Goal: Task Accomplishment & Management: Use online tool/utility

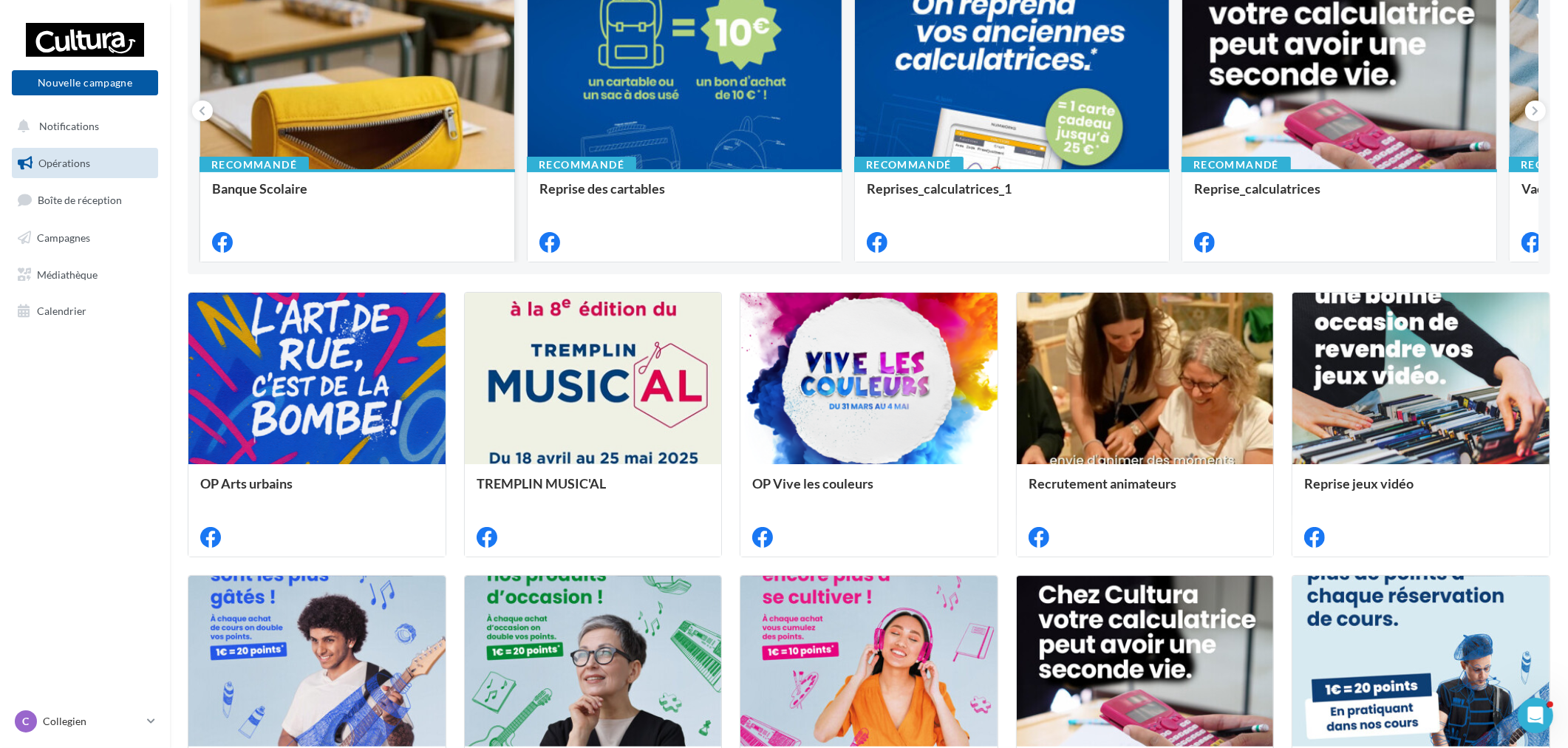
scroll to position [410, 0]
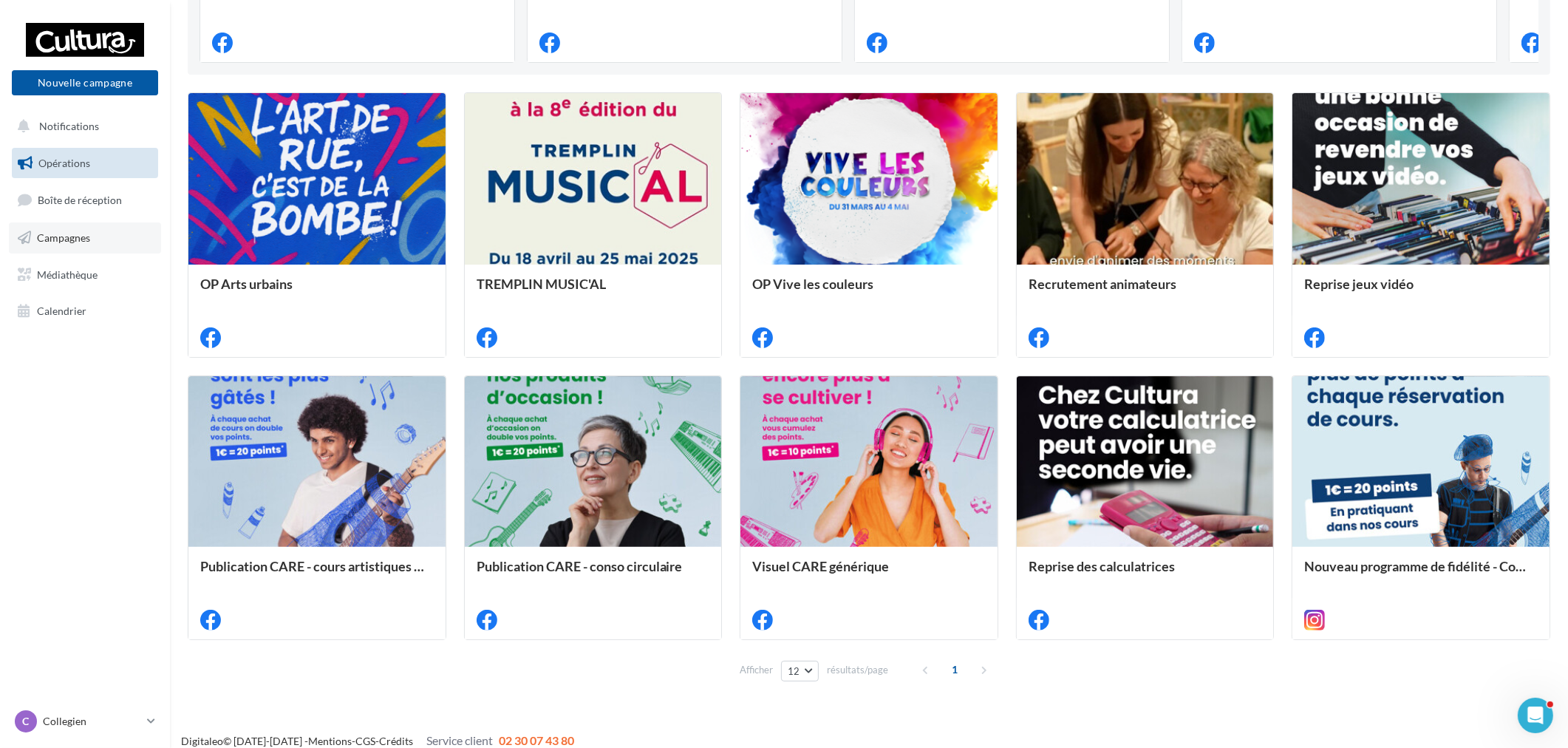
click at [104, 228] on link "Campagnes" at bounding box center [84, 238] width 152 height 31
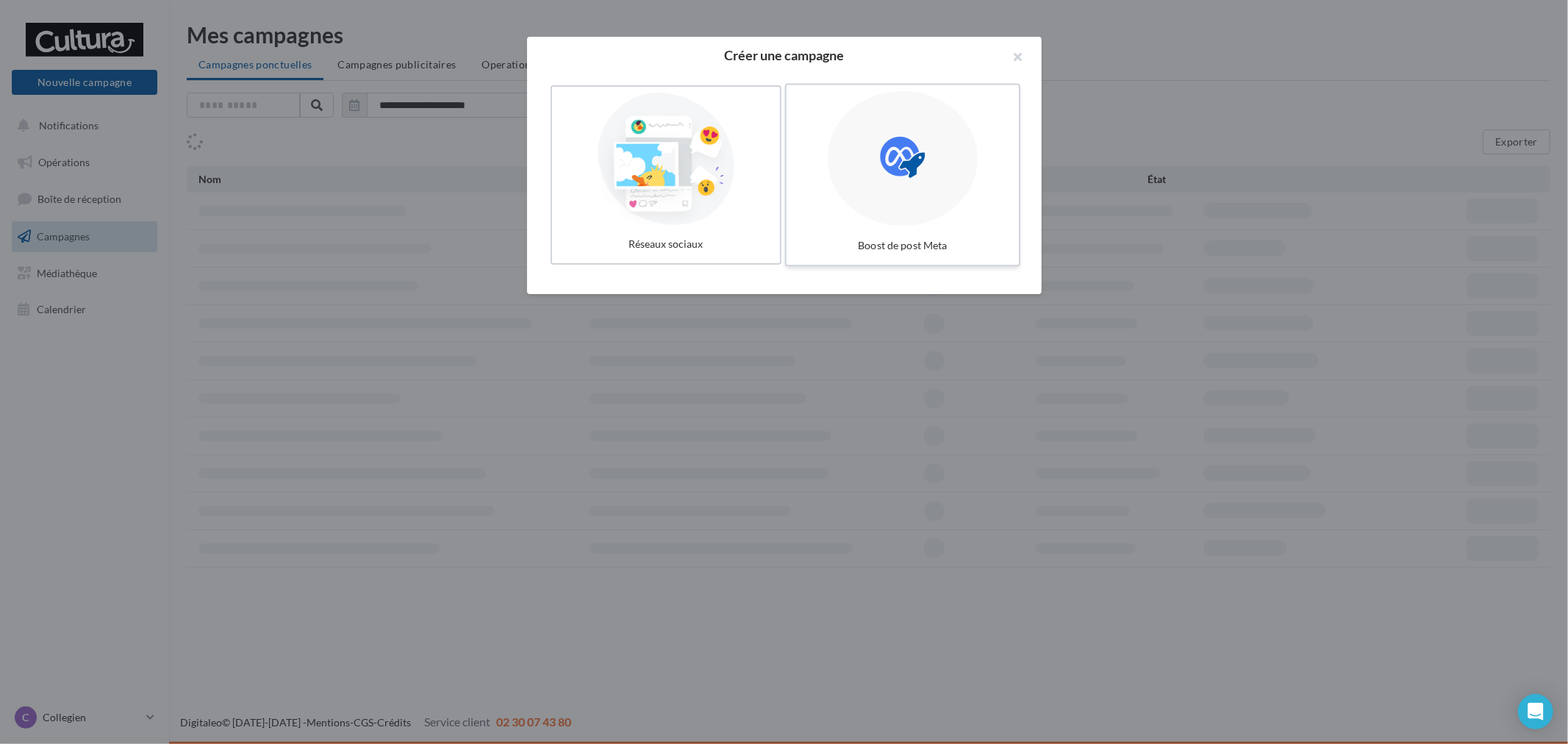
click at [891, 227] on label "Boost de post Meta" at bounding box center [903, 176] width 236 height 183
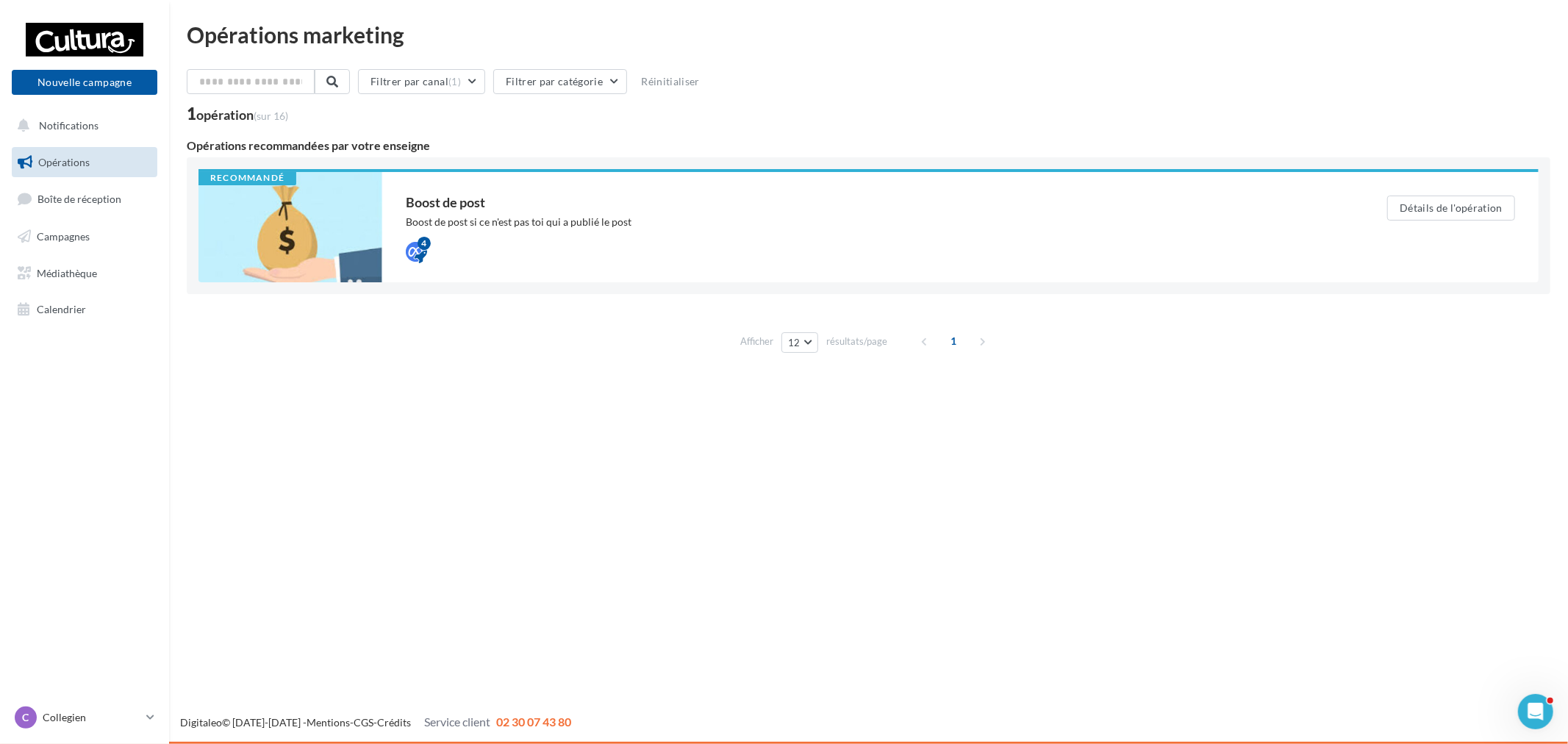
click at [1142, 148] on div "Opérations recommandées par votre enseigne" at bounding box center [868, 146] width 1364 height 12
click at [1149, 219] on div "Boost de post si ce n'est pas toi qui a publié le post" at bounding box center [867, 221] width 923 height 14
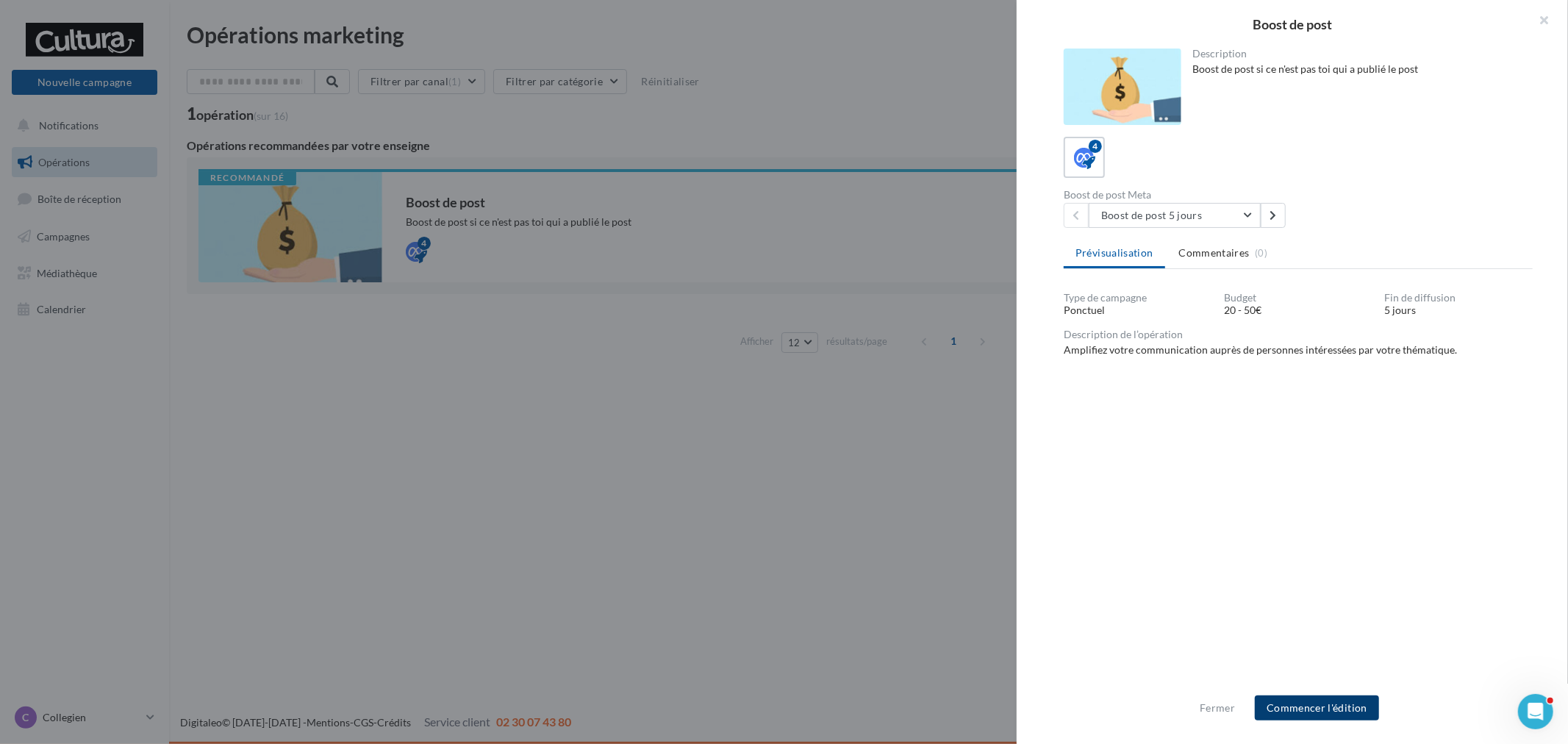
click at [1339, 707] on button "Commencer l'édition" at bounding box center [1317, 707] width 125 height 25
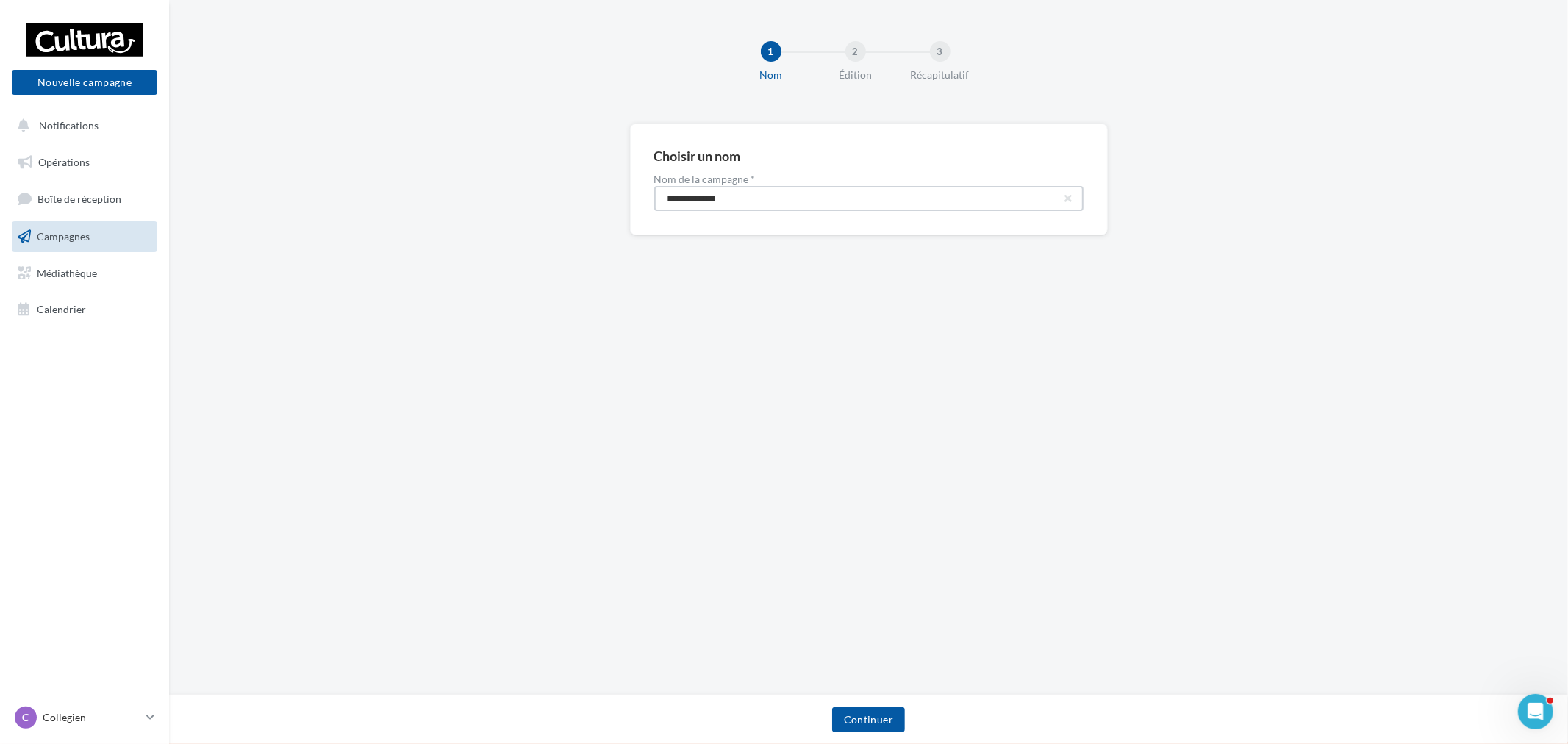
click at [809, 205] on input "**********" at bounding box center [869, 199] width 430 height 25
type input "**********"
click at [905, 716] on button "Continuer" at bounding box center [868, 720] width 72 height 25
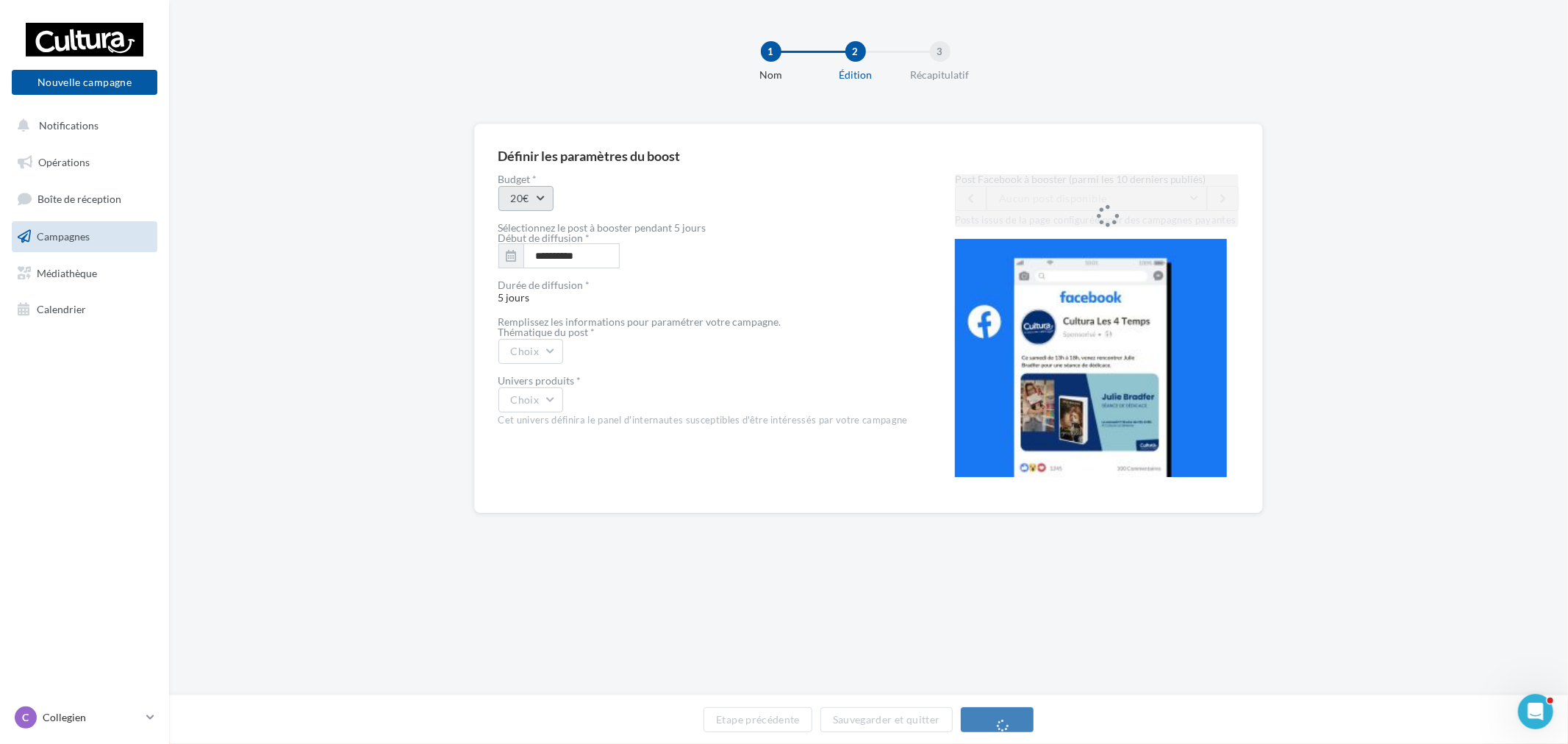
click at [531, 208] on button "20€" at bounding box center [525, 199] width 55 height 25
click at [532, 235] on div "20€" at bounding box center [590, 236] width 182 height 39
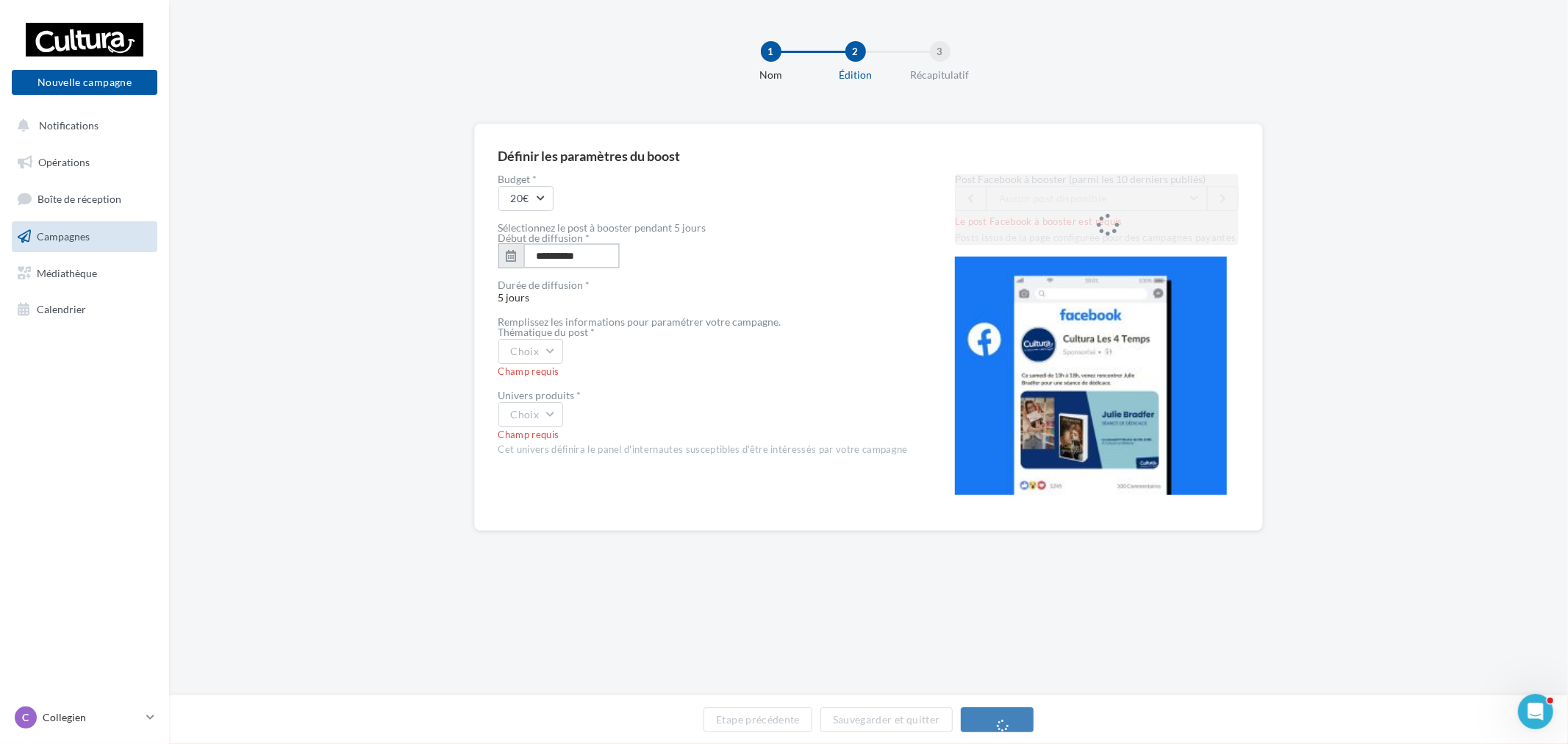
click at [560, 253] on input "**********" at bounding box center [572, 256] width 97 height 25
click at [518, 368] on button "8" at bounding box center [523, 370] width 22 height 22
click at [556, 331] on div "Thématique du post *" at bounding box center [703, 332] width 409 height 11
click at [553, 342] on button "Choix" at bounding box center [531, 351] width 66 height 25
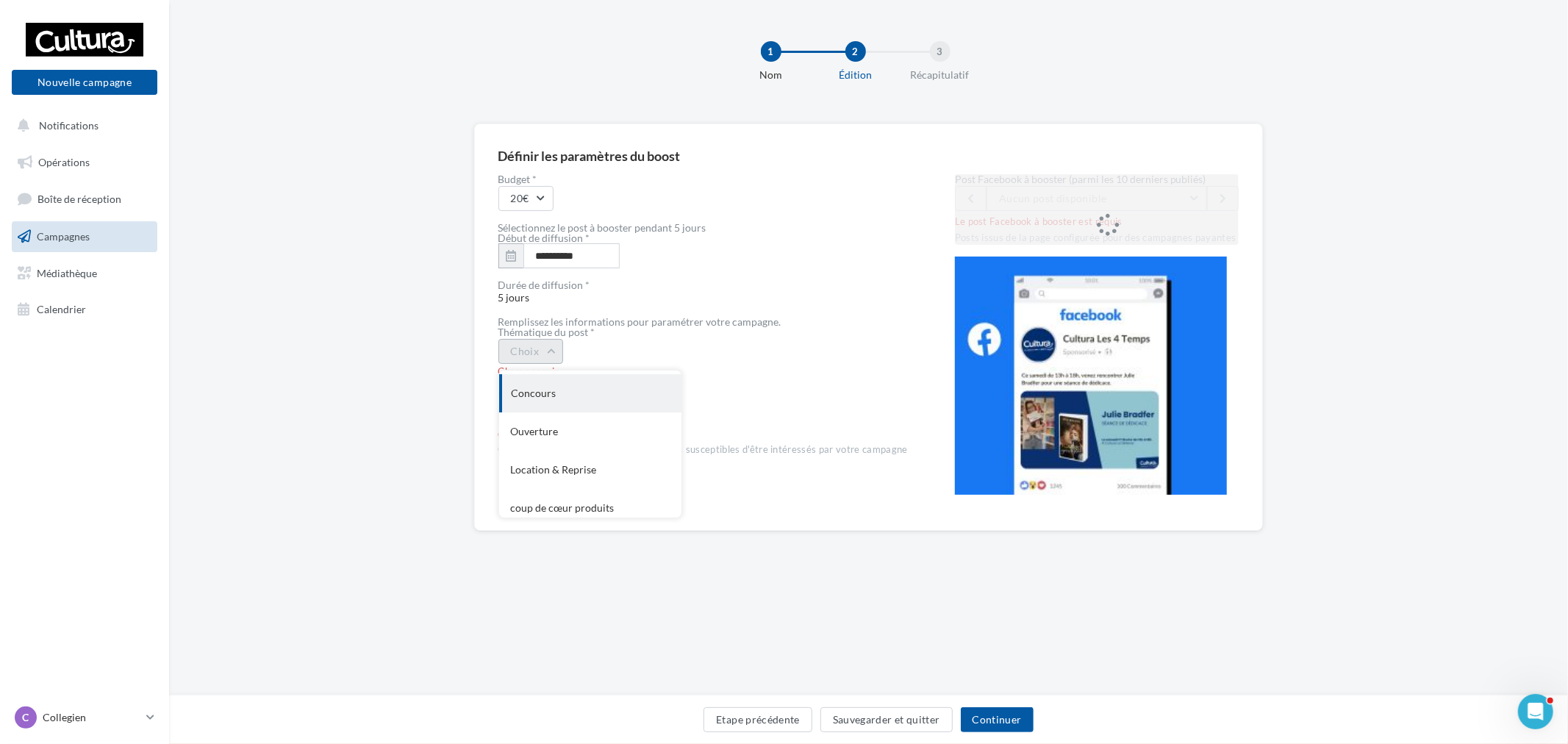
scroll to position [158, 0]
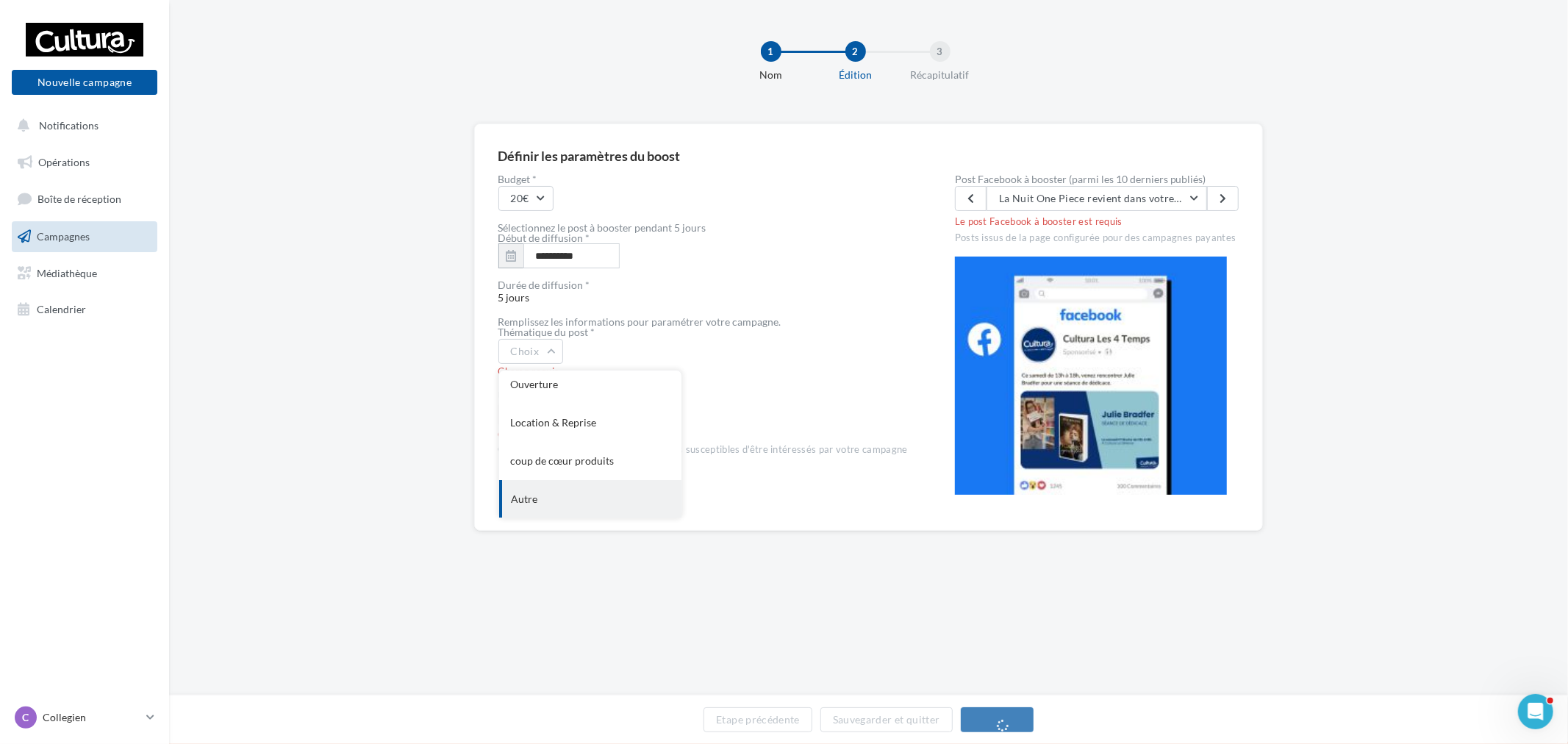
click at [554, 487] on div "Autre" at bounding box center [590, 499] width 182 height 39
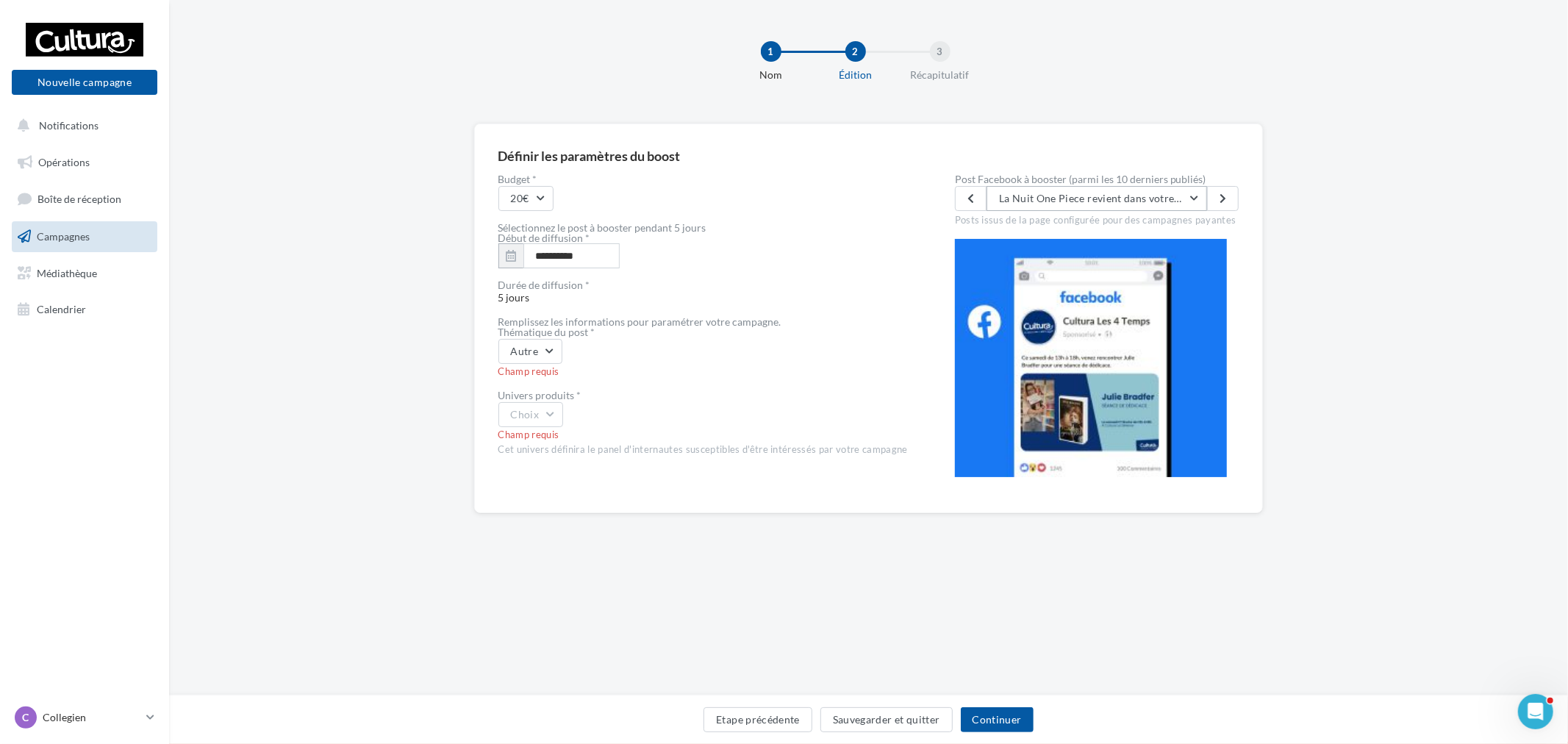
click at [1149, 189] on button "La Nuit One Piece revient dans votre magasin Cultura Bay 2 ☠️ Rendez-vous le ve…" at bounding box center [1097, 199] width 220 height 25
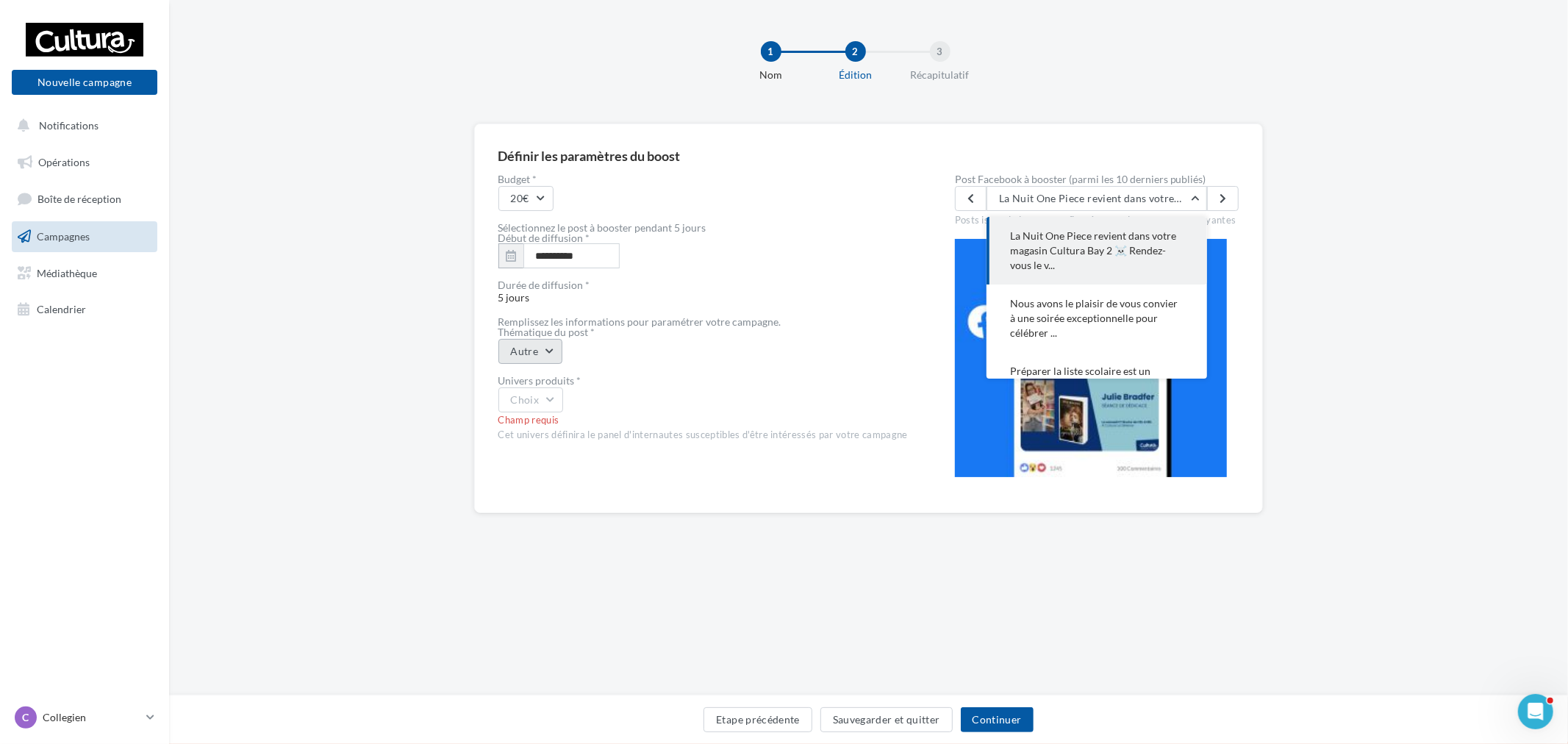
click at [547, 350] on button "Autre" at bounding box center [530, 351] width 65 height 25
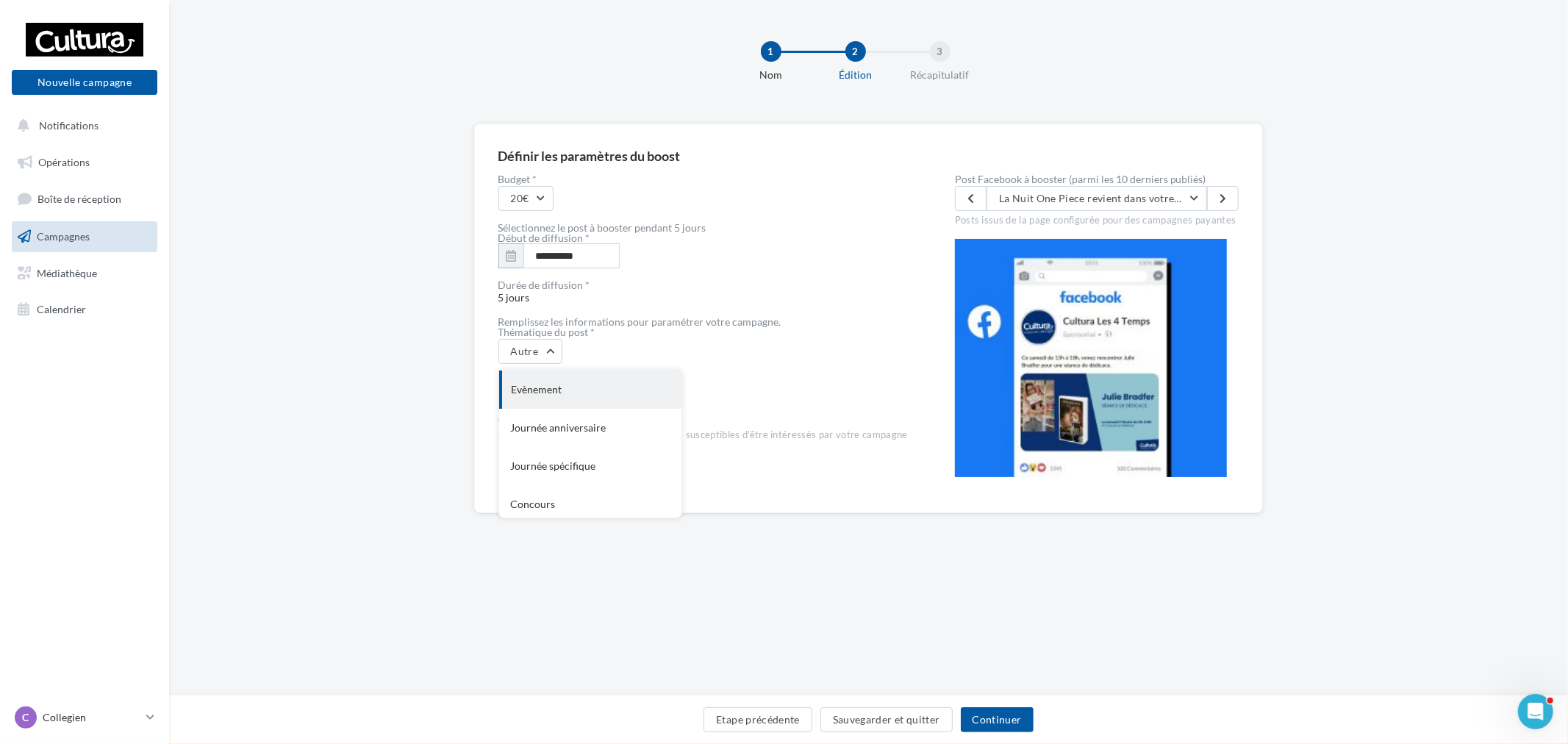
click at [584, 395] on div "Evènement" at bounding box center [590, 390] width 182 height 39
click at [538, 411] on button "Choix" at bounding box center [531, 400] width 66 height 25
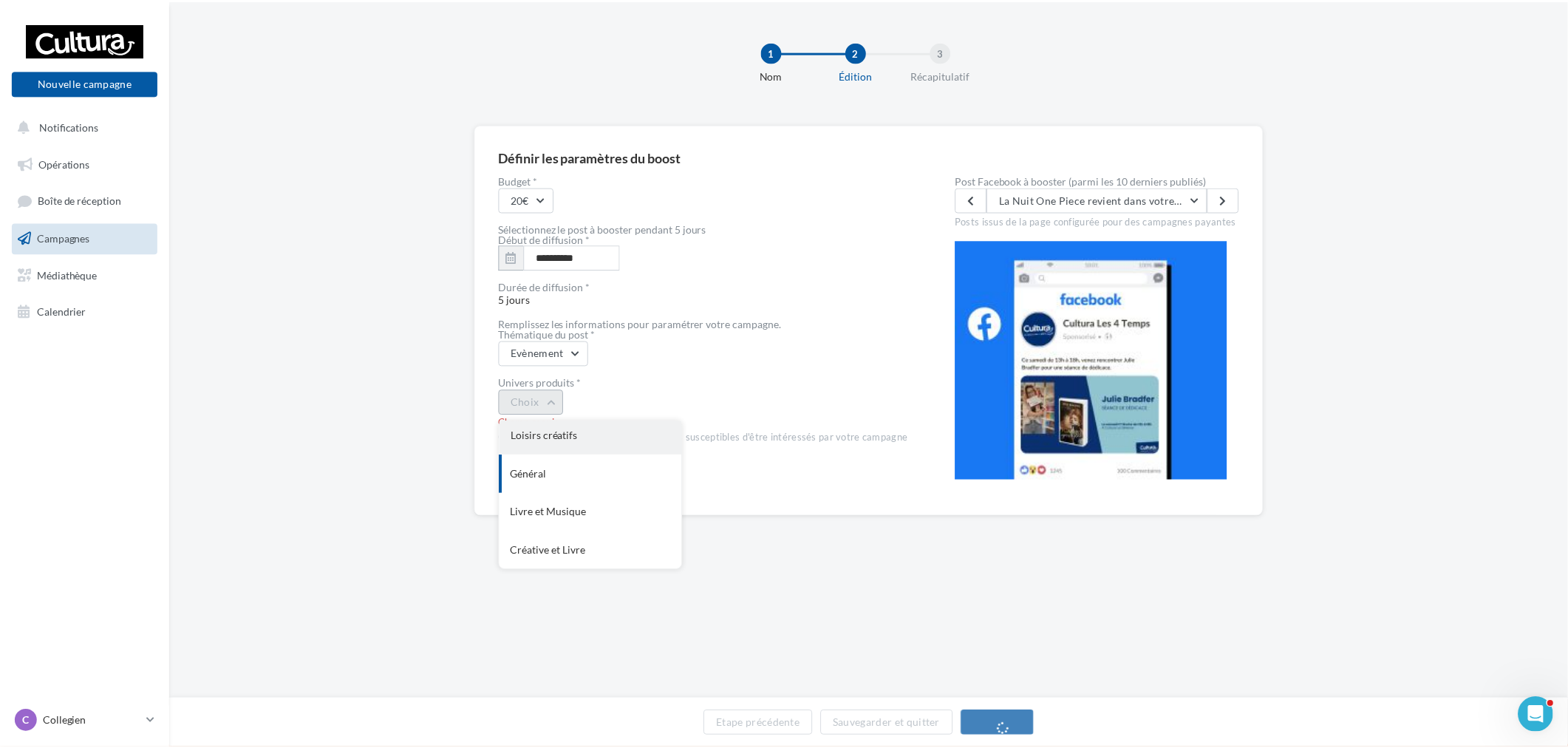
scroll to position [0, 0]
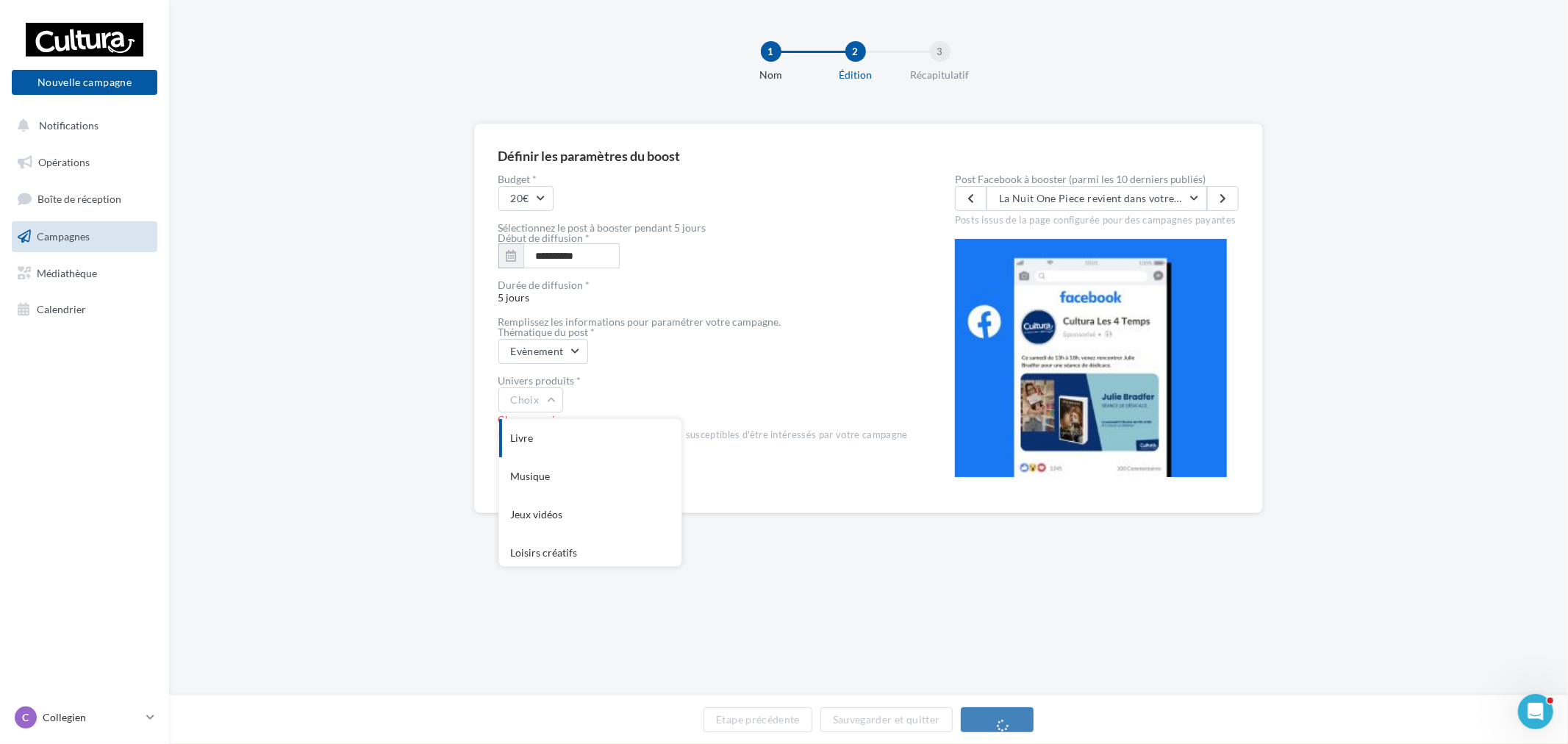
click at [603, 435] on div "Livre" at bounding box center [590, 438] width 182 height 39
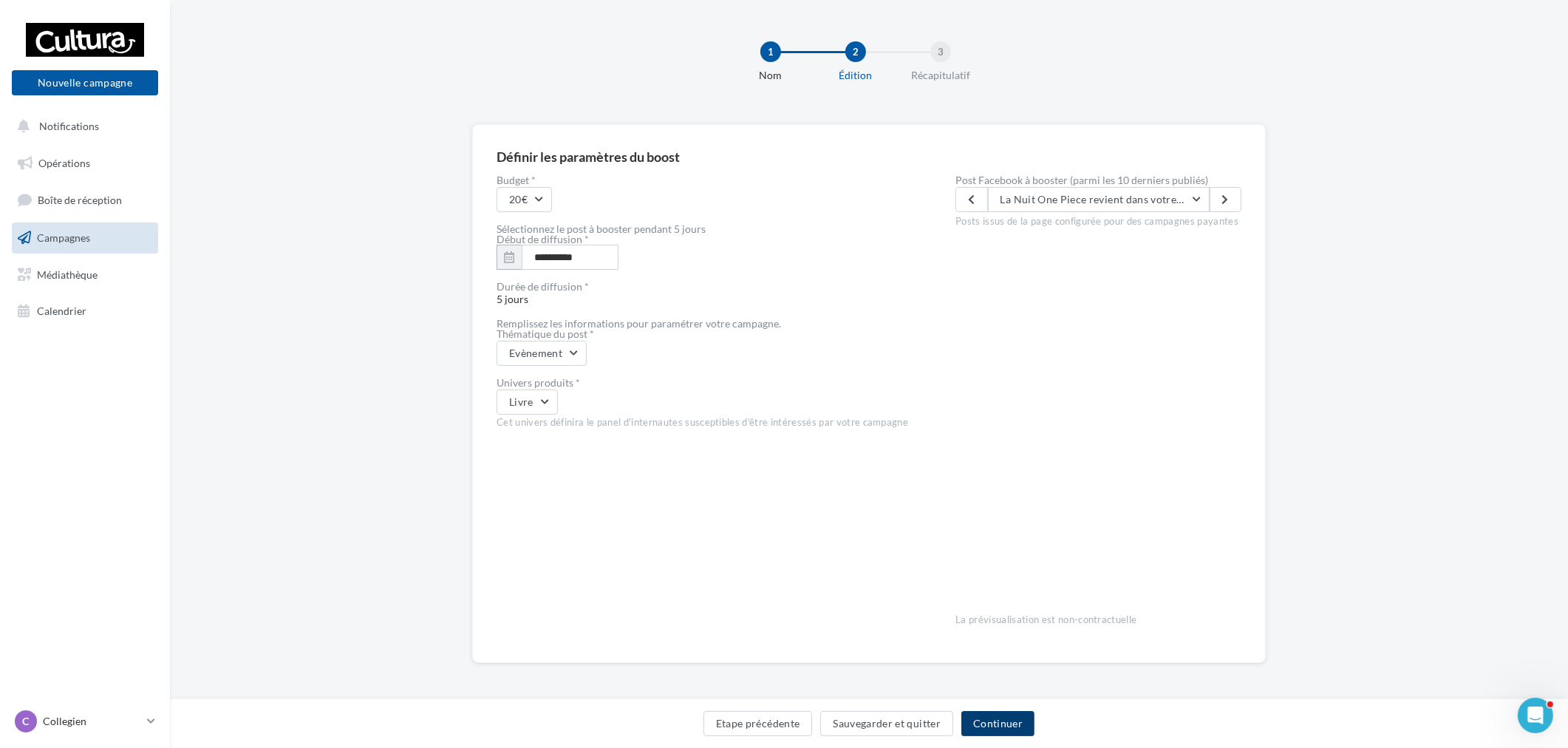
click at [987, 732] on button "Continuer" at bounding box center [997, 724] width 73 height 25
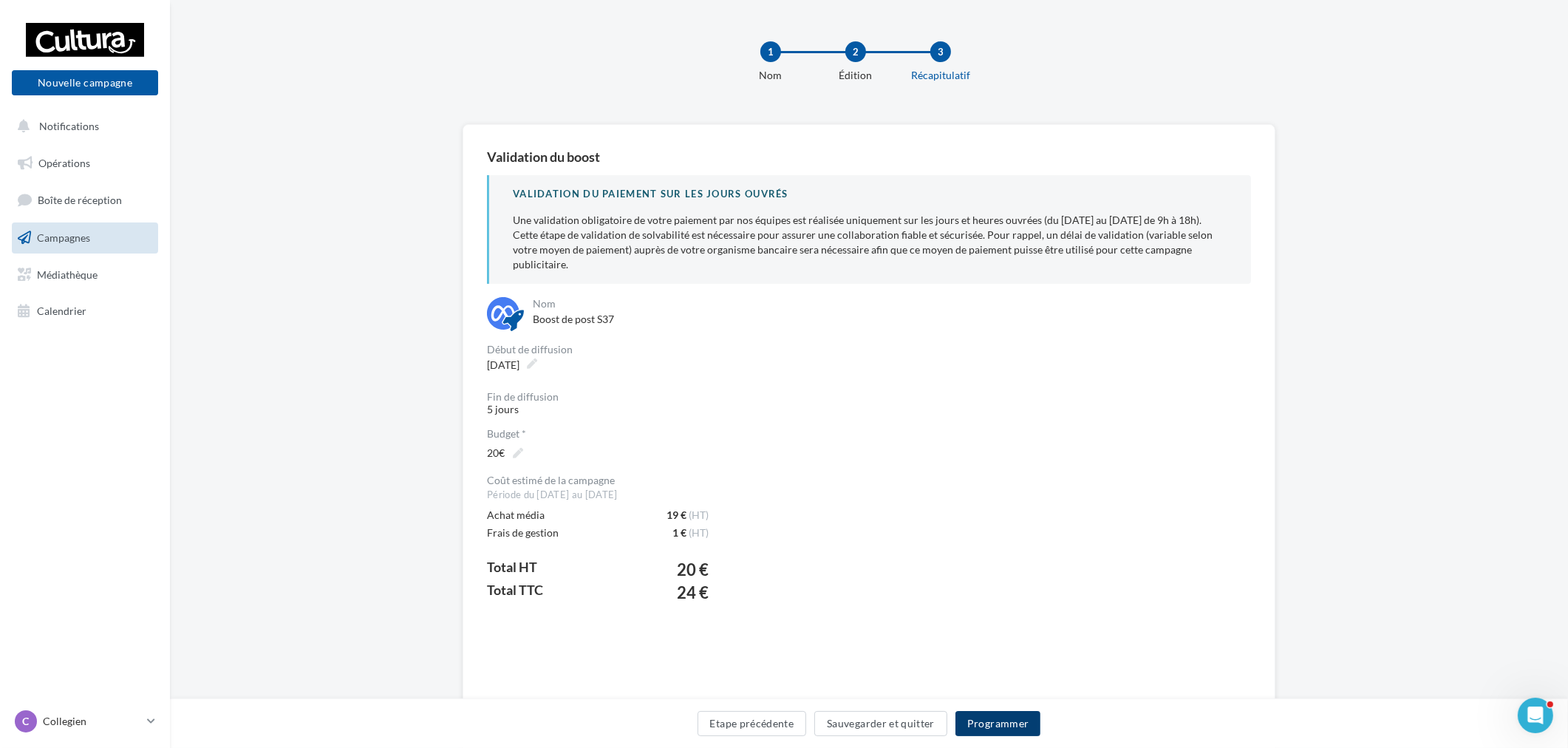
click at [1016, 720] on button "Programmer" at bounding box center [998, 724] width 85 height 25
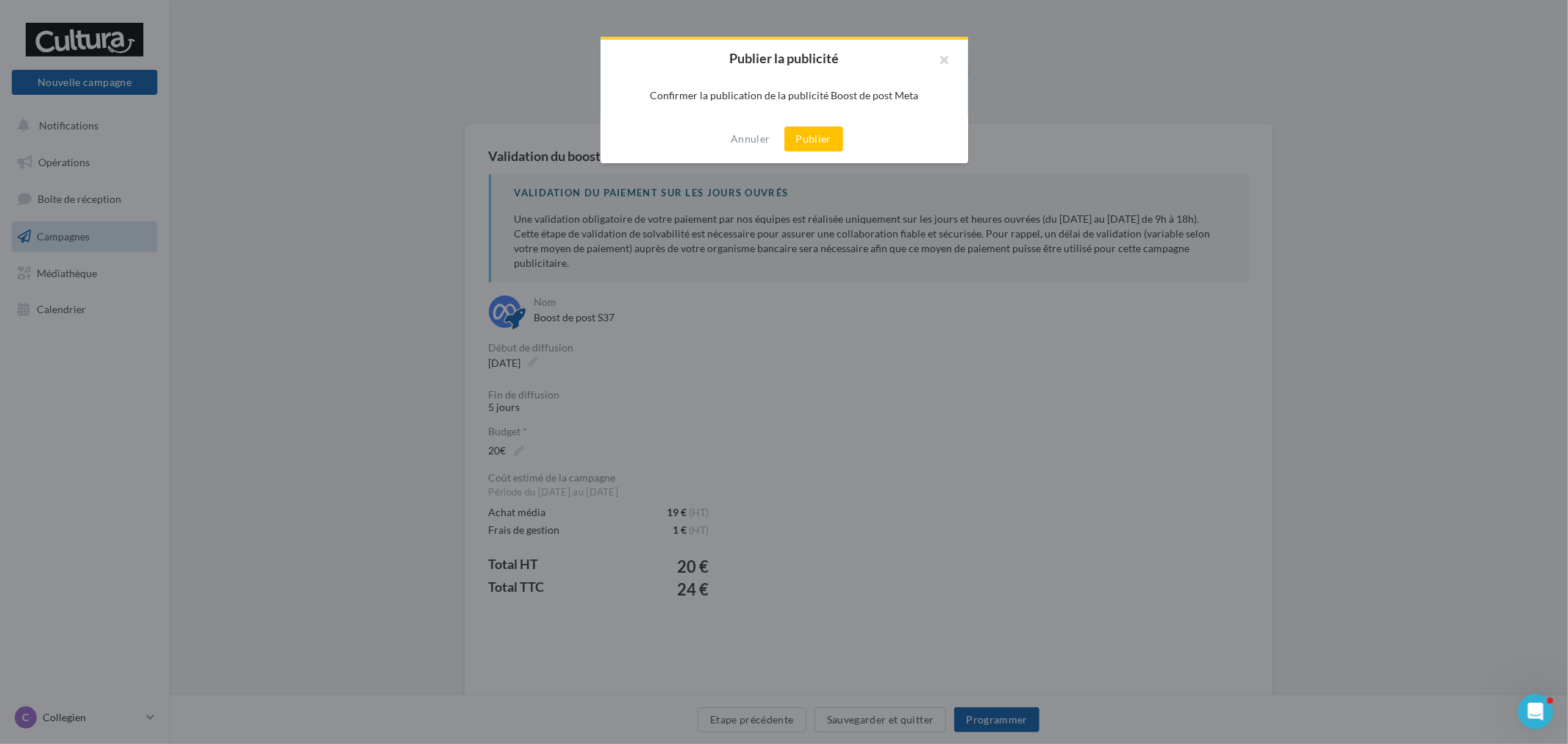
click at [809, 119] on div "Annuler Publier" at bounding box center [784, 139] width 368 height 48
click at [811, 133] on button "Publier" at bounding box center [814, 139] width 59 height 25
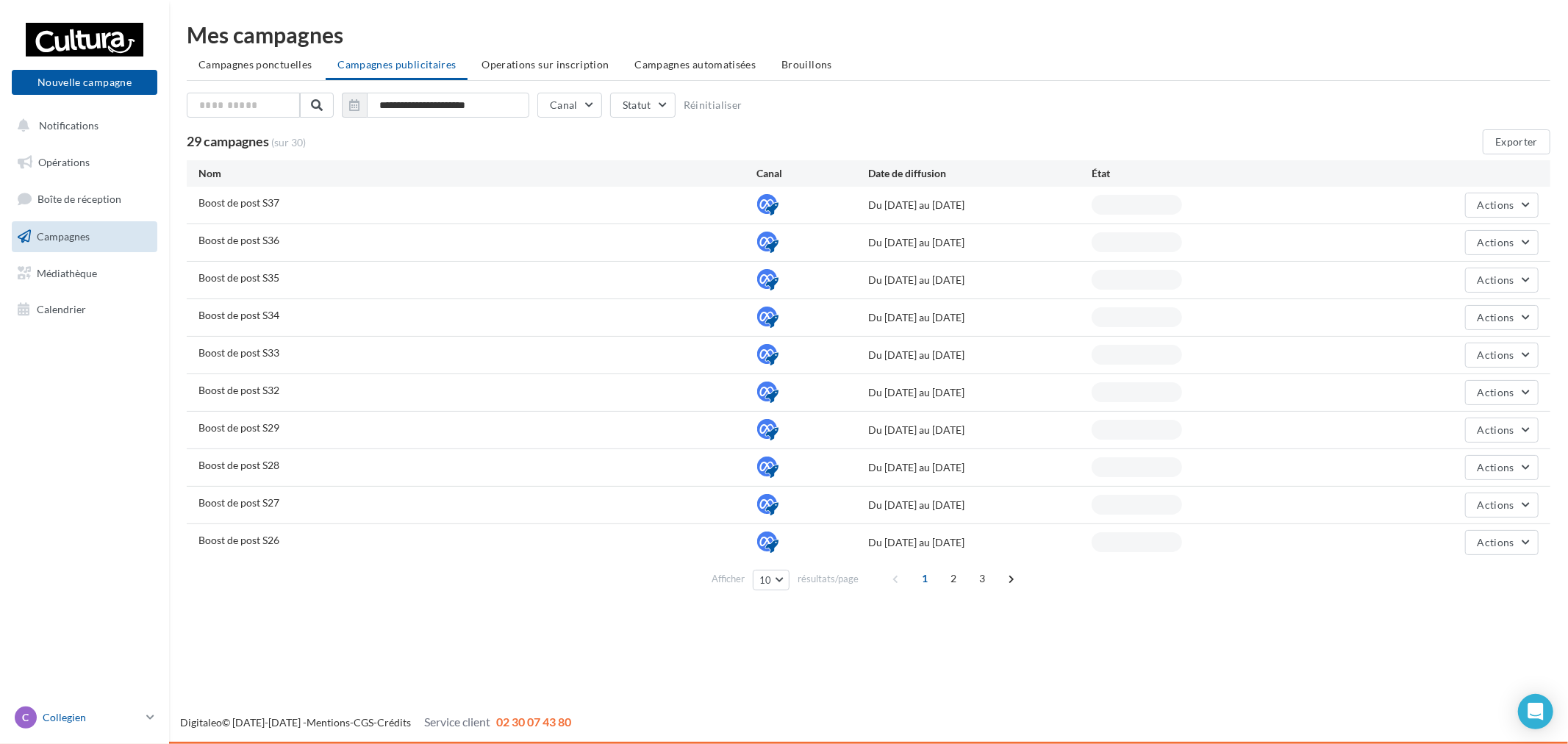
click at [104, 719] on p "Collegien" at bounding box center [91, 717] width 98 height 14
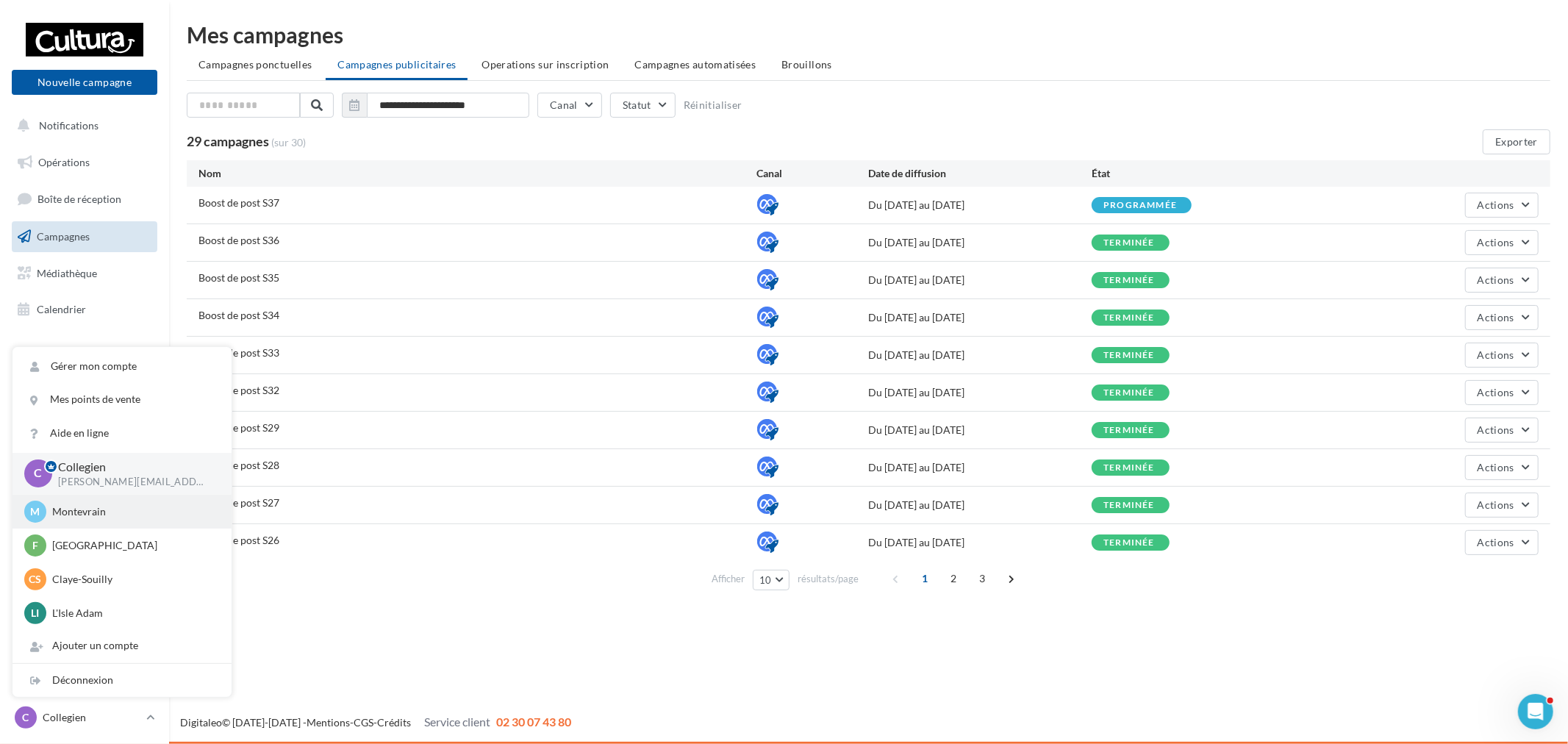
click at [122, 517] on p "Montevrain" at bounding box center [133, 510] width 162 height 14
click at [128, 506] on p "Montevrain" at bounding box center [133, 510] width 162 height 14
